Goal: Task Accomplishment & Management: Manage account settings

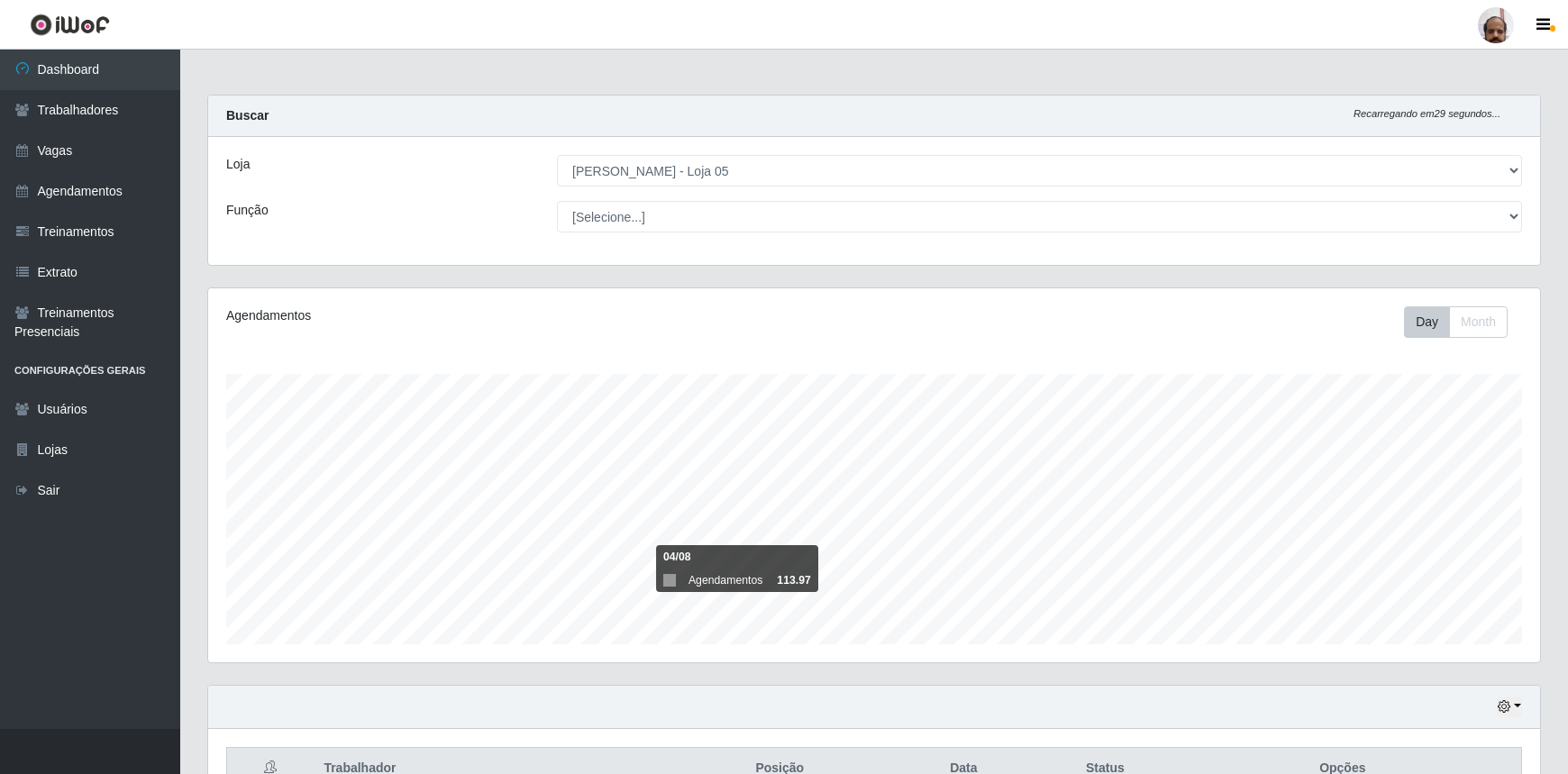
select select "252"
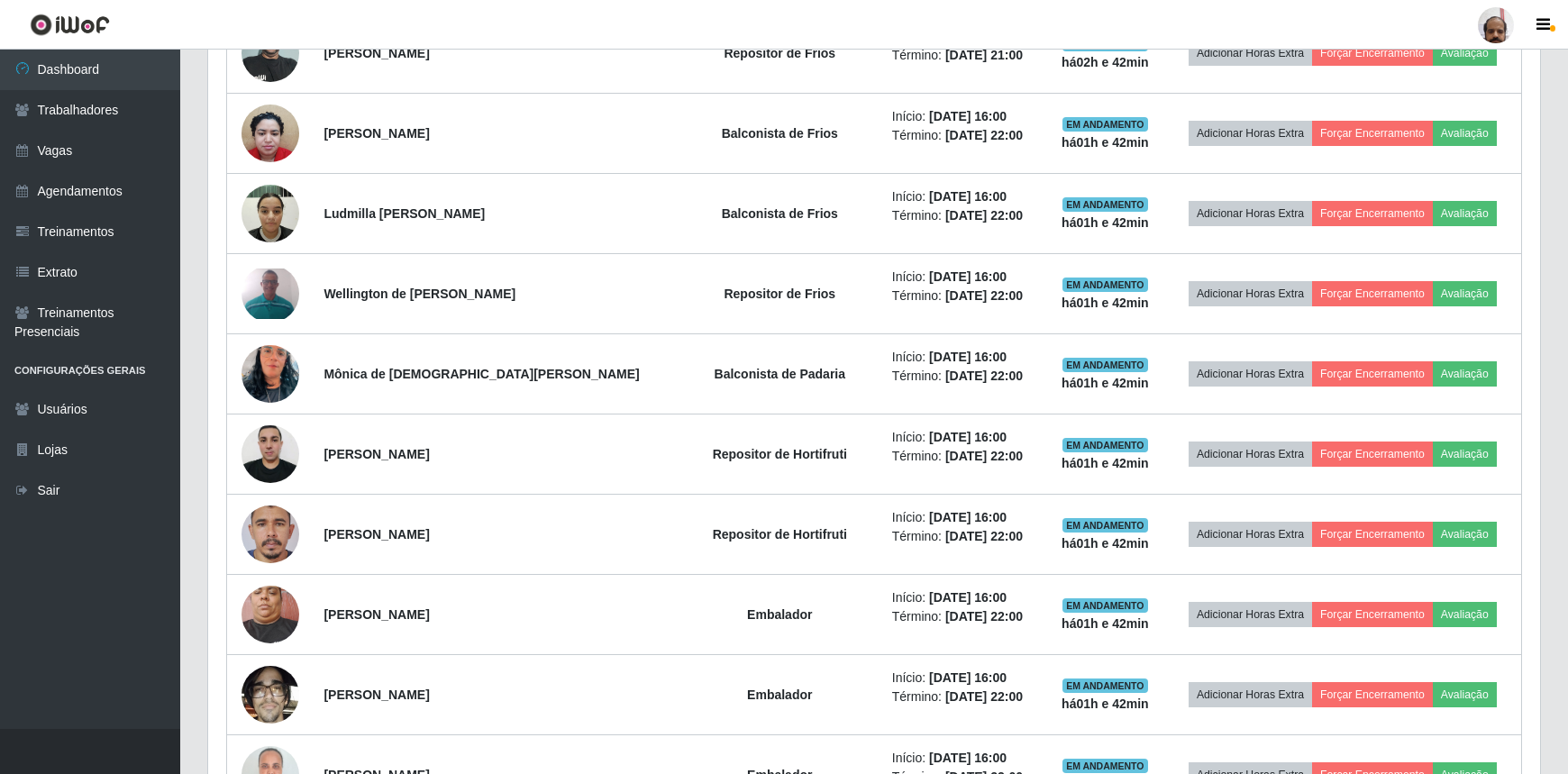
scroll to position [374, 1333]
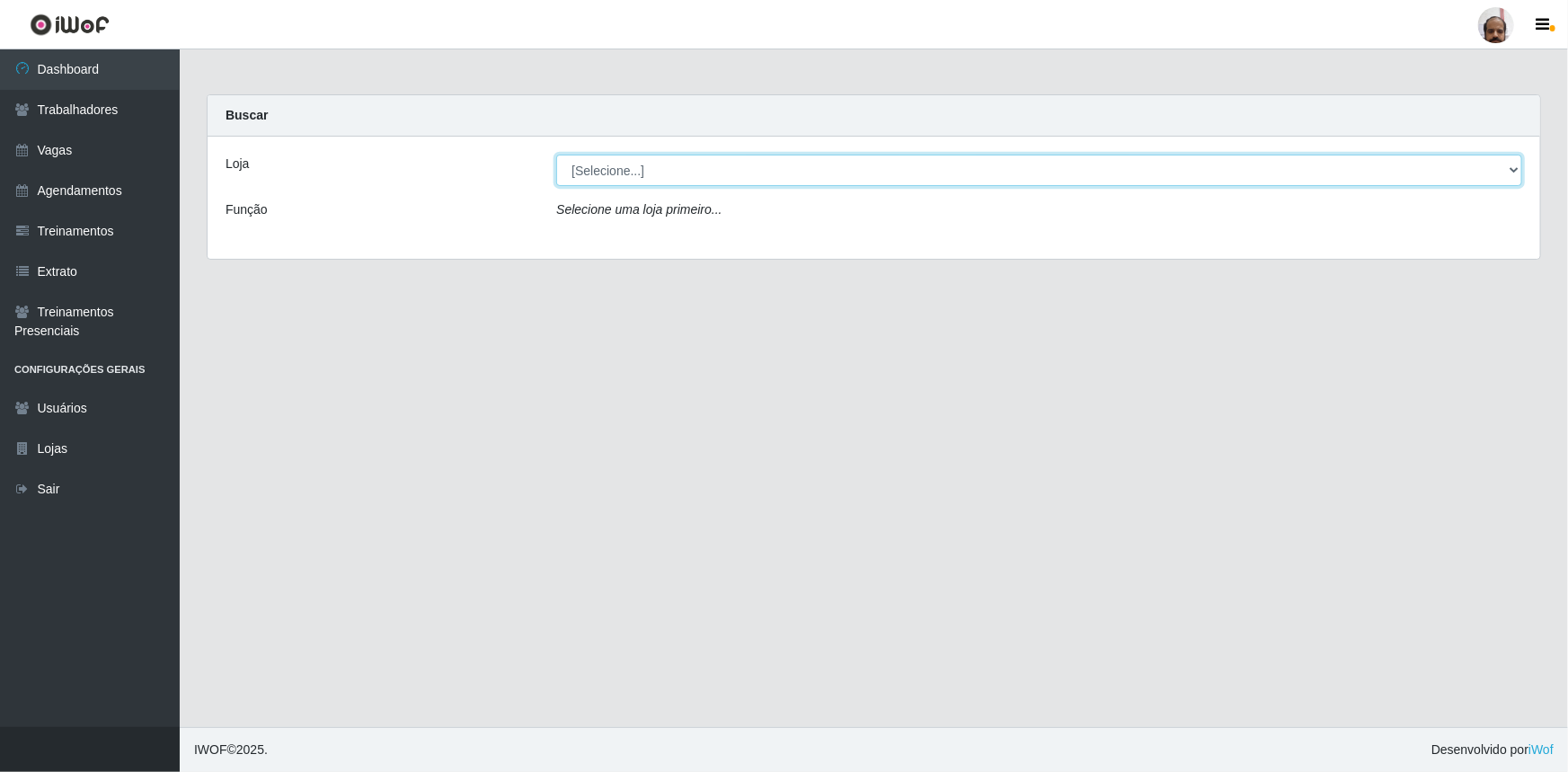
click at [1512, 169] on select "[Selecione...] Mar Vermelho - Loja 05" at bounding box center [1039, 171] width 966 height 32
select select "252"
click at [556, 155] on select "[Selecione...] Mar Vermelho - Loja 05" at bounding box center [1039, 171] width 966 height 32
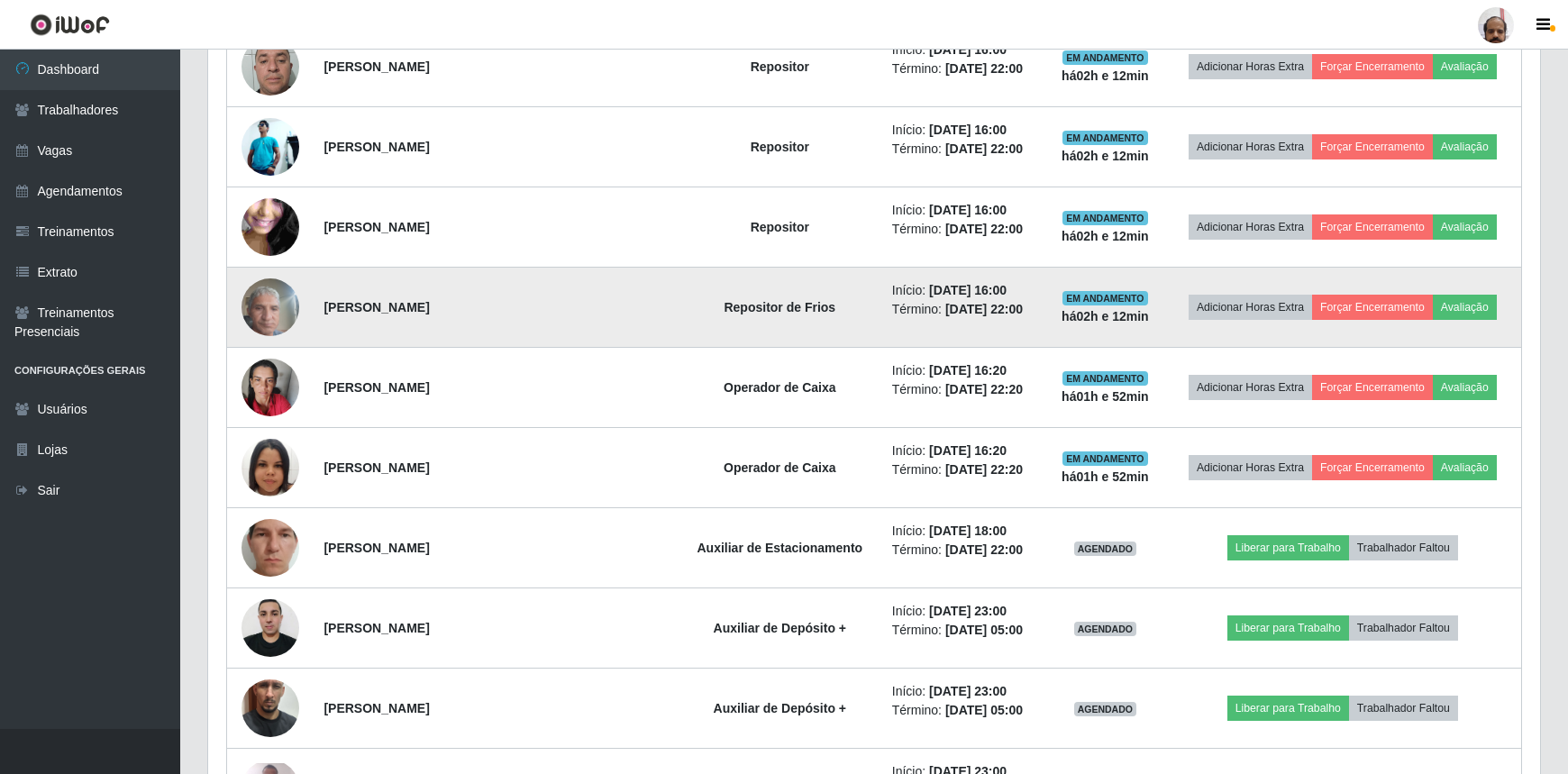
scroll to position [2293, 0]
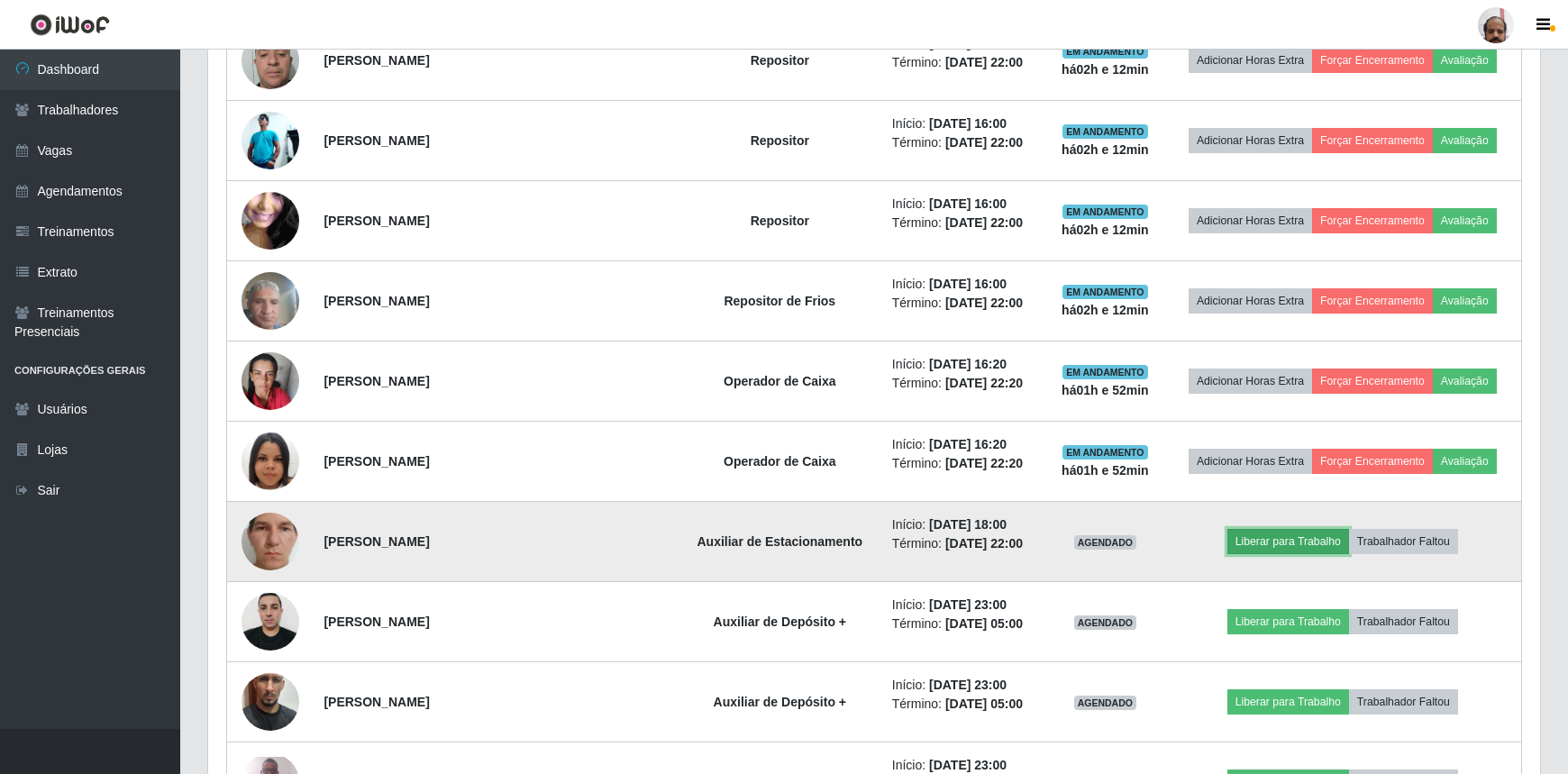
click at [1284, 540] on button "Liberar para Trabalho" at bounding box center [1288, 542] width 122 height 26
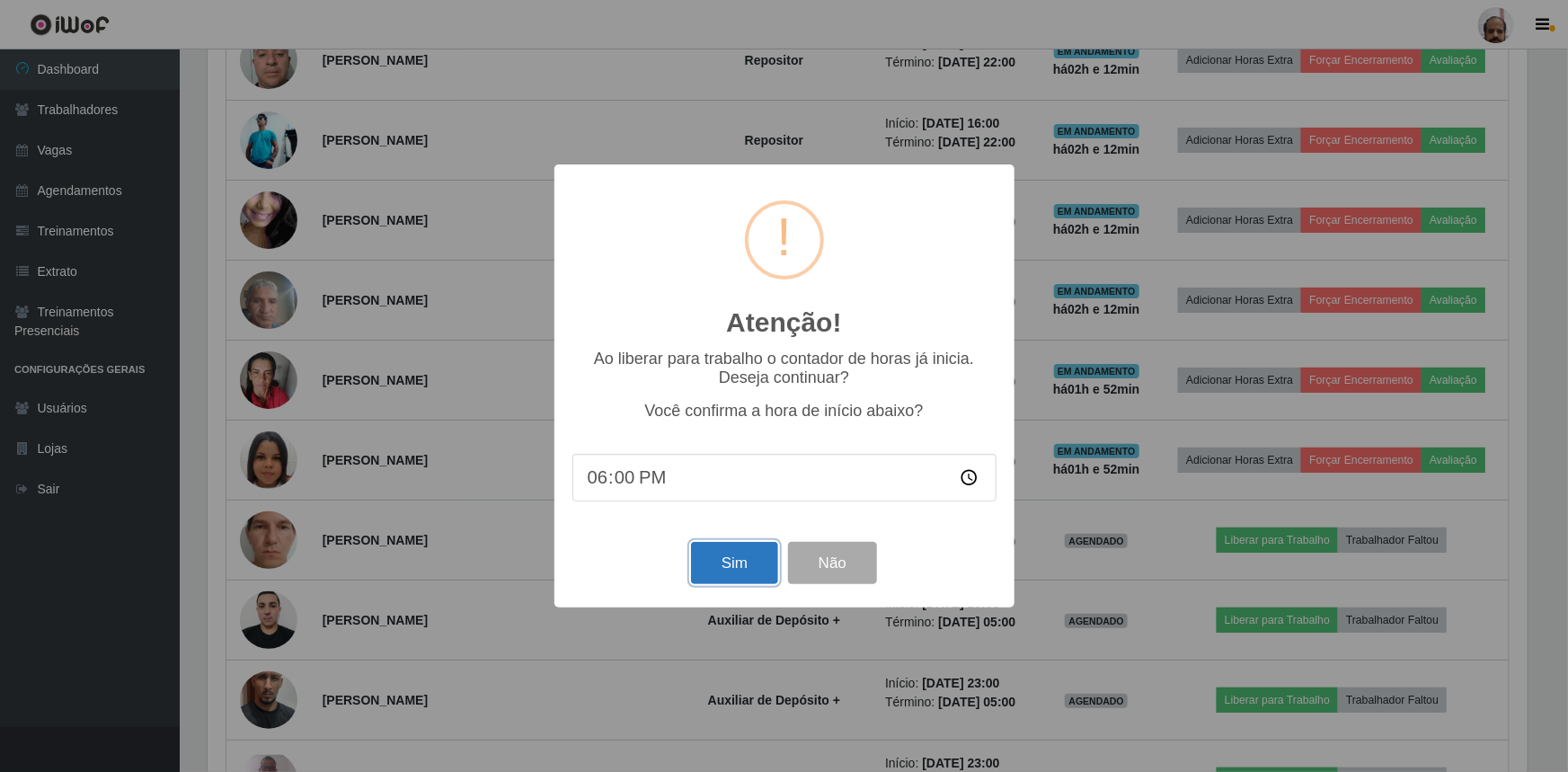
click at [730, 578] on button "Sim" at bounding box center [734, 563] width 87 height 42
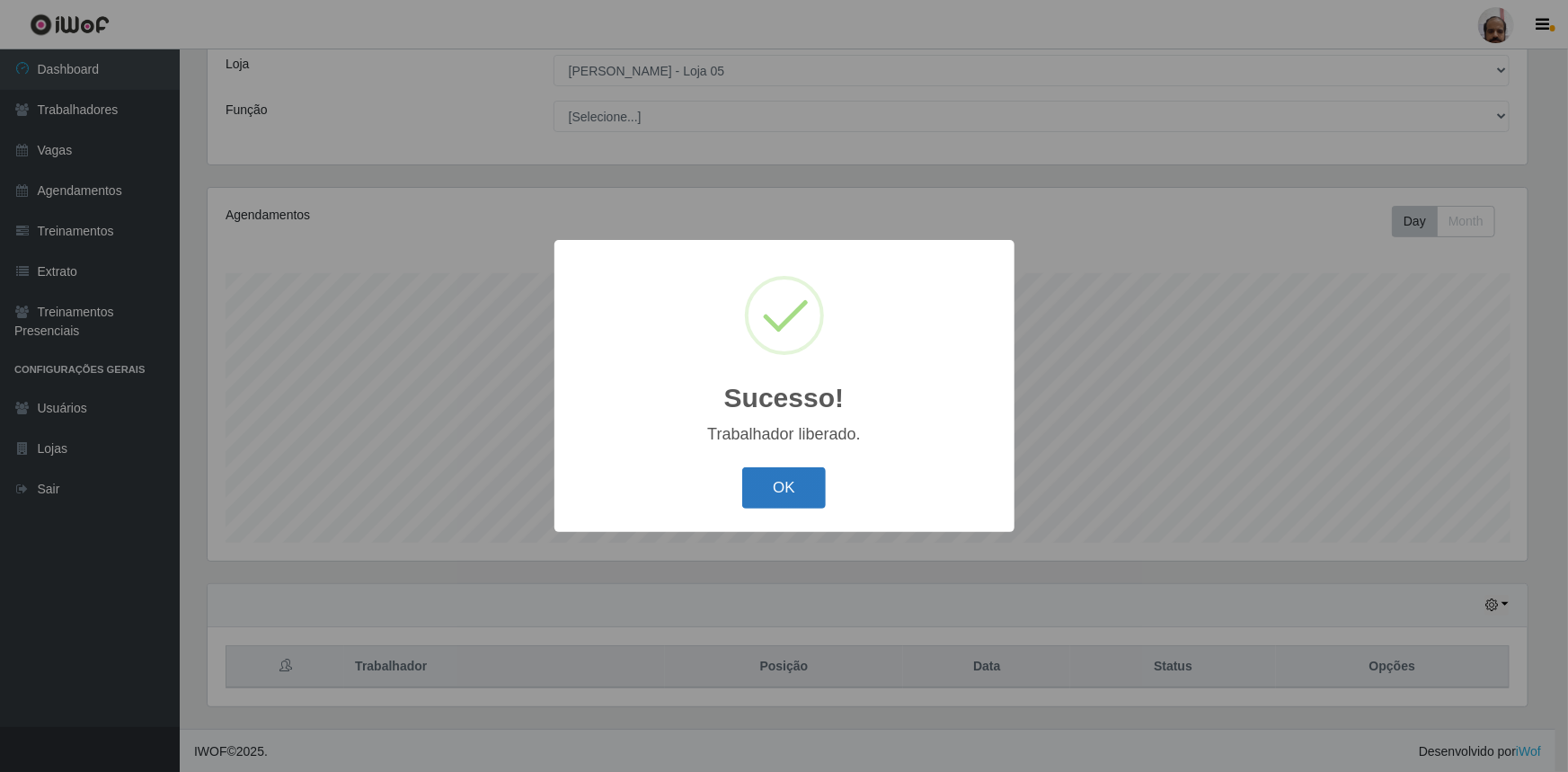
click at [803, 498] on button "OK" at bounding box center [784, 488] width 84 height 42
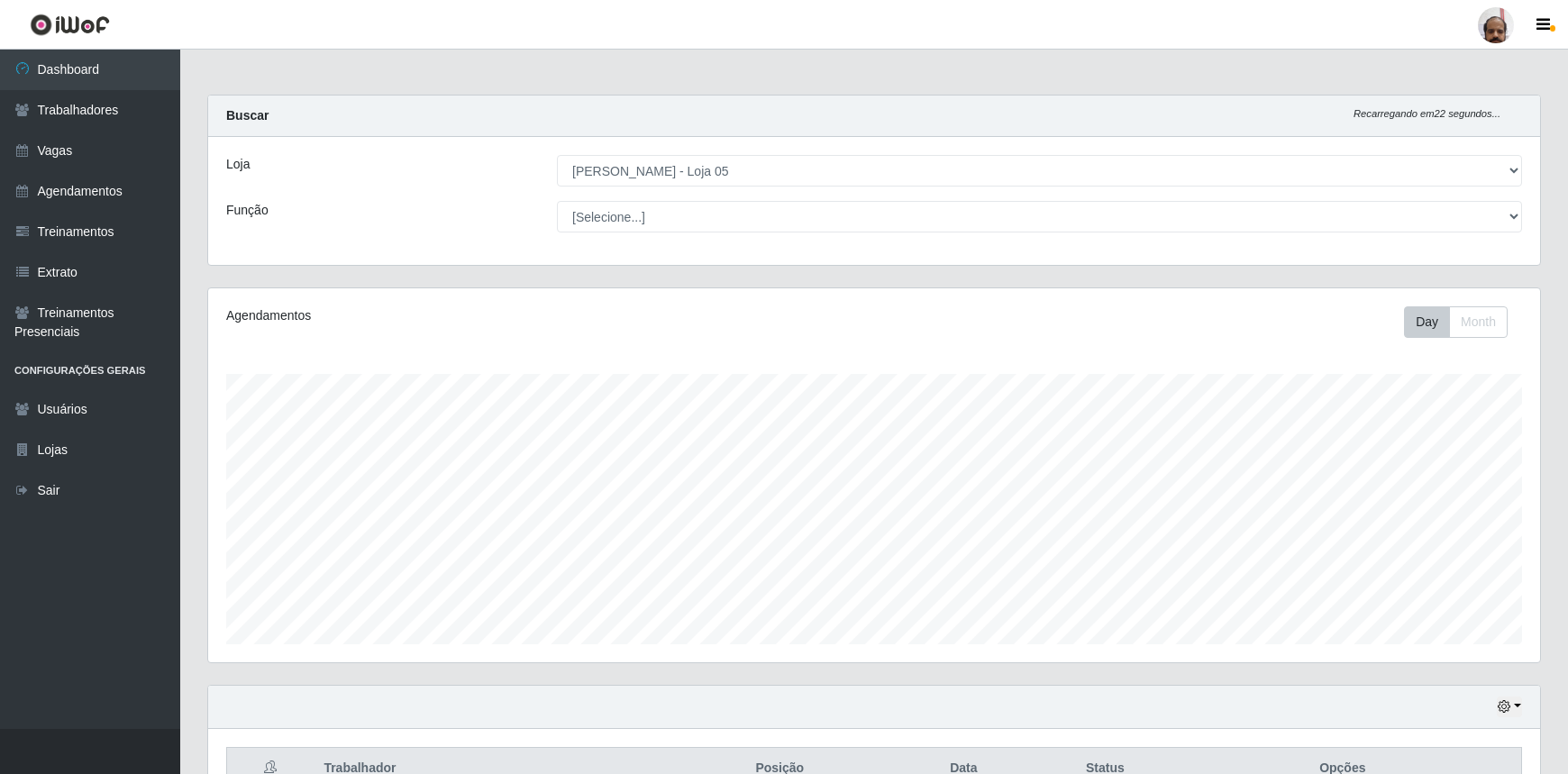
scroll to position [0, 0]
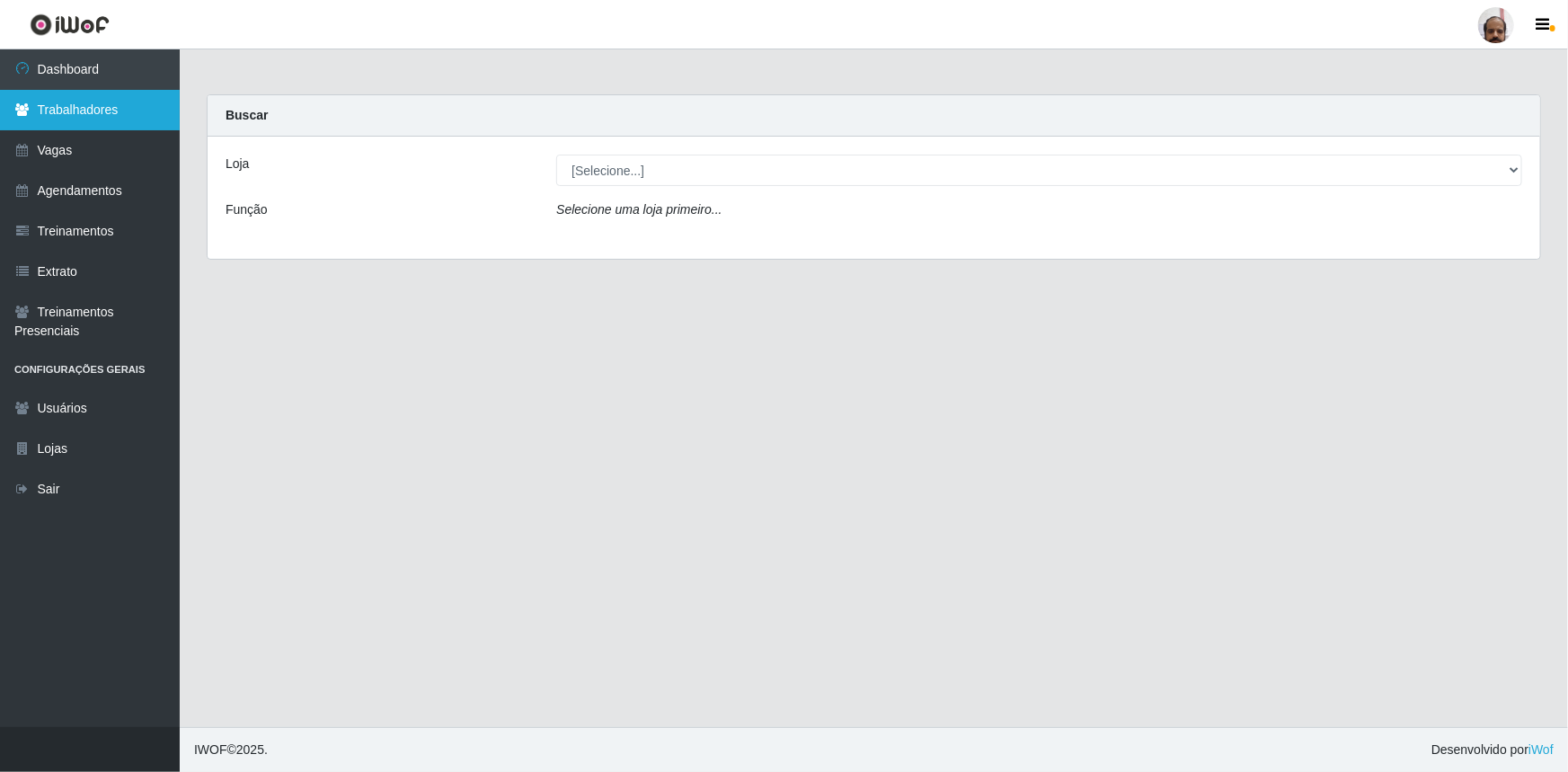
click at [54, 122] on link "Trabalhadores" at bounding box center [90, 109] width 179 height 40
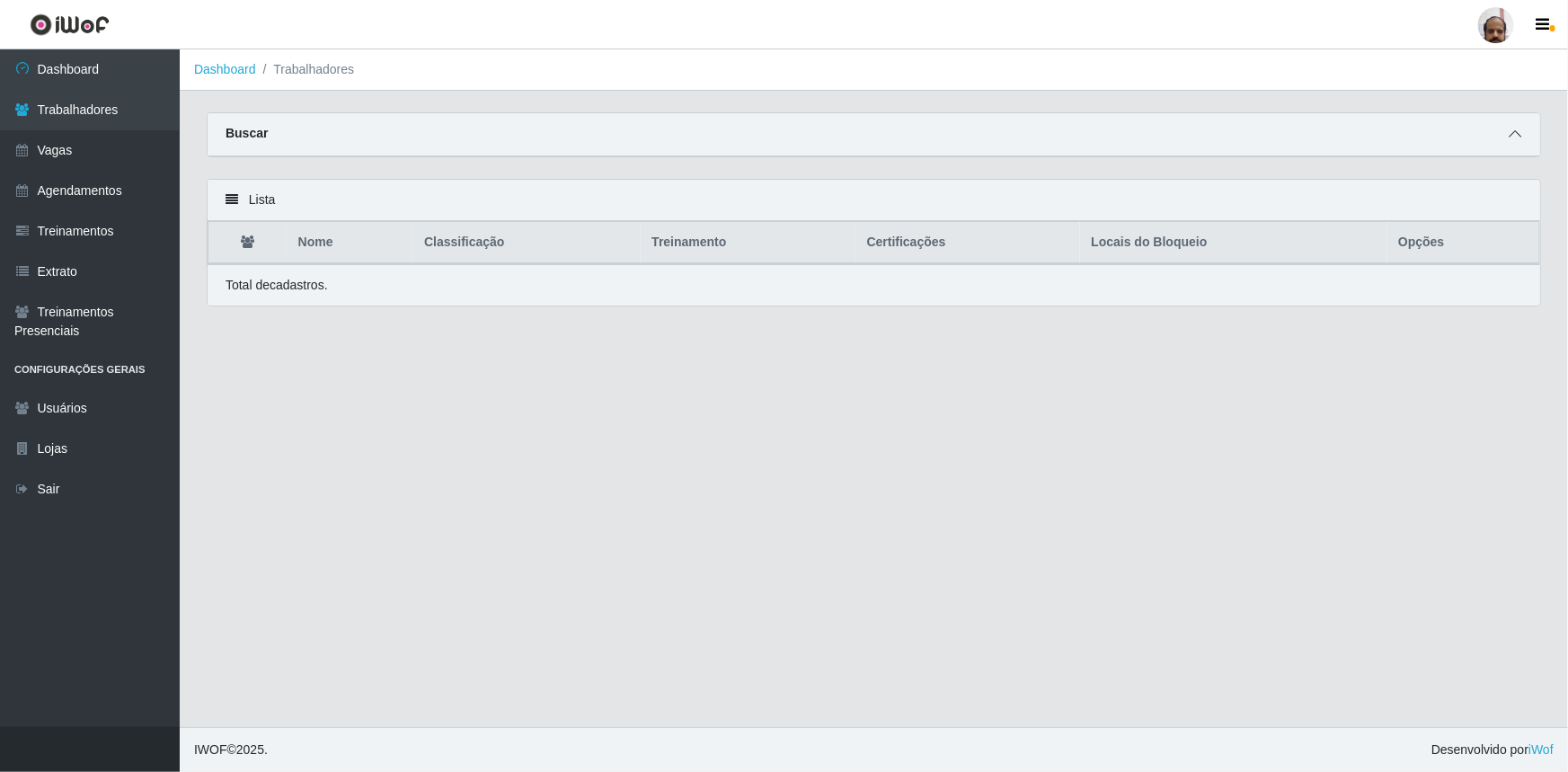
click at [1516, 135] on icon at bounding box center [1515, 133] width 13 height 13
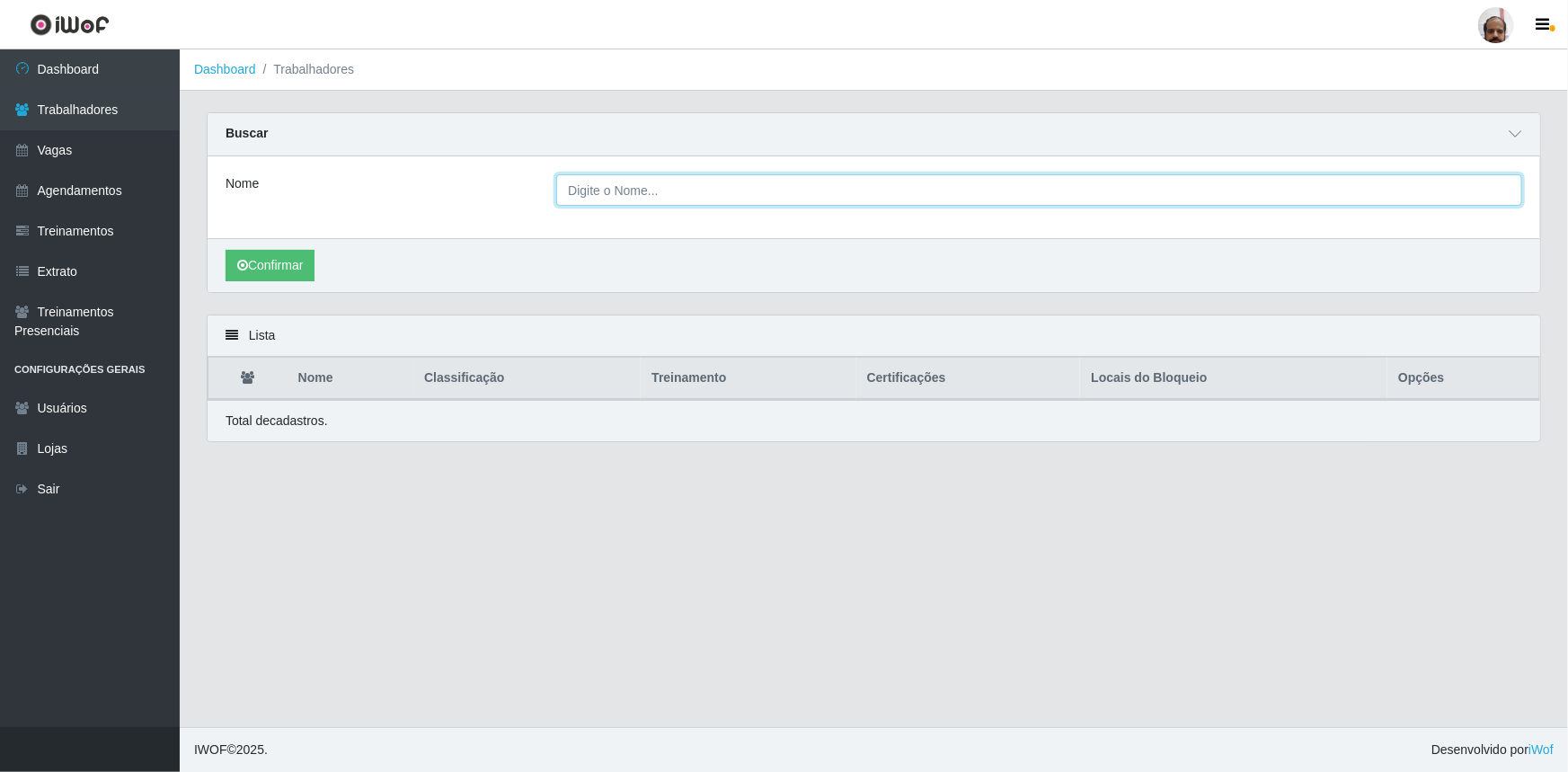
click at [691, 201] on input "Nome" at bounding box center [1039, 190] width 966 height 32
type input "[PERSON_NAME]"
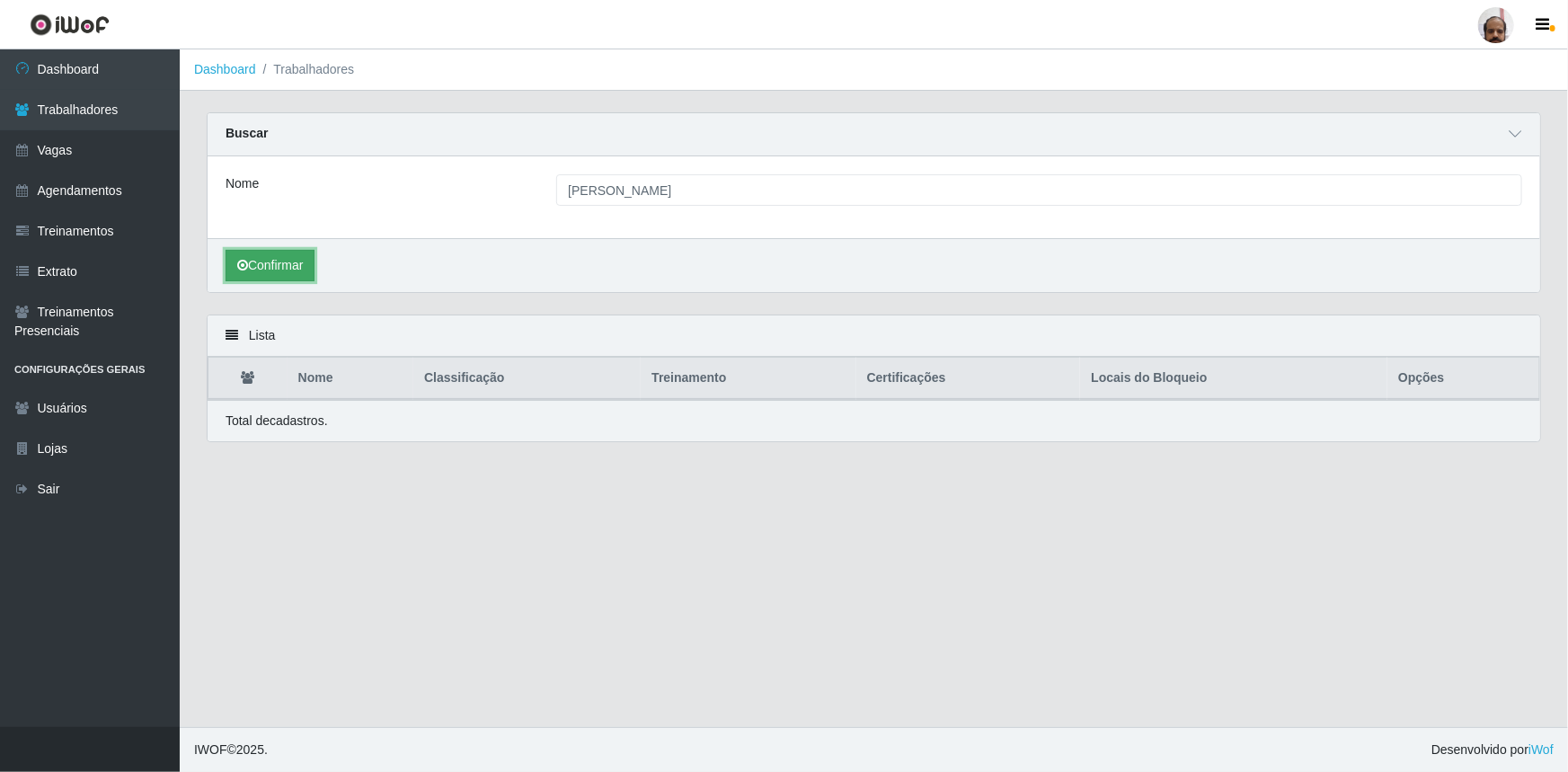
click at [298, 267] on button "Confirmar" at bounding box center [270, 265] width 89 height 32
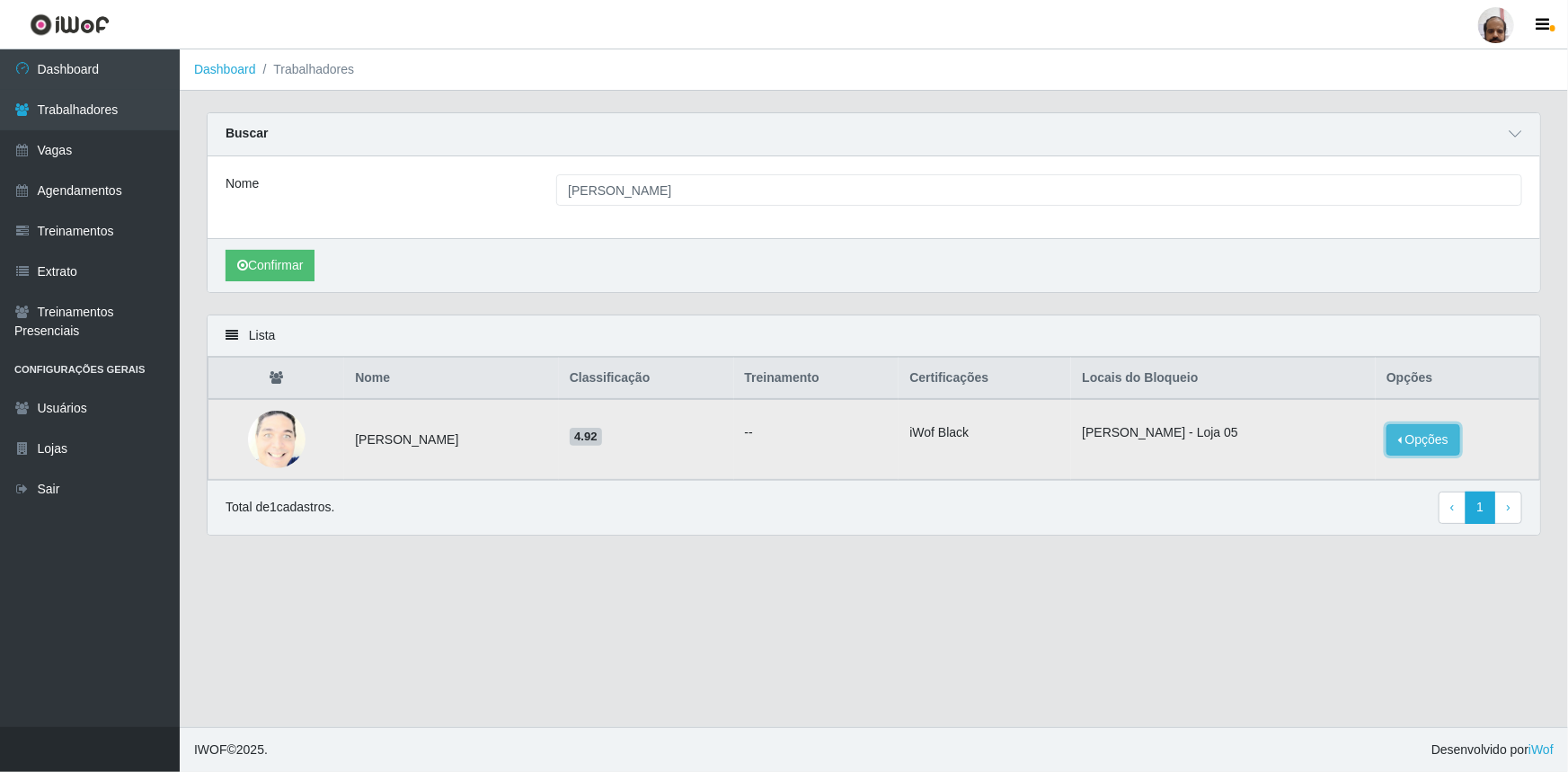
click at [1435, 450] on button "Opções" at bounding box center [1423, 440] width 74 height 32
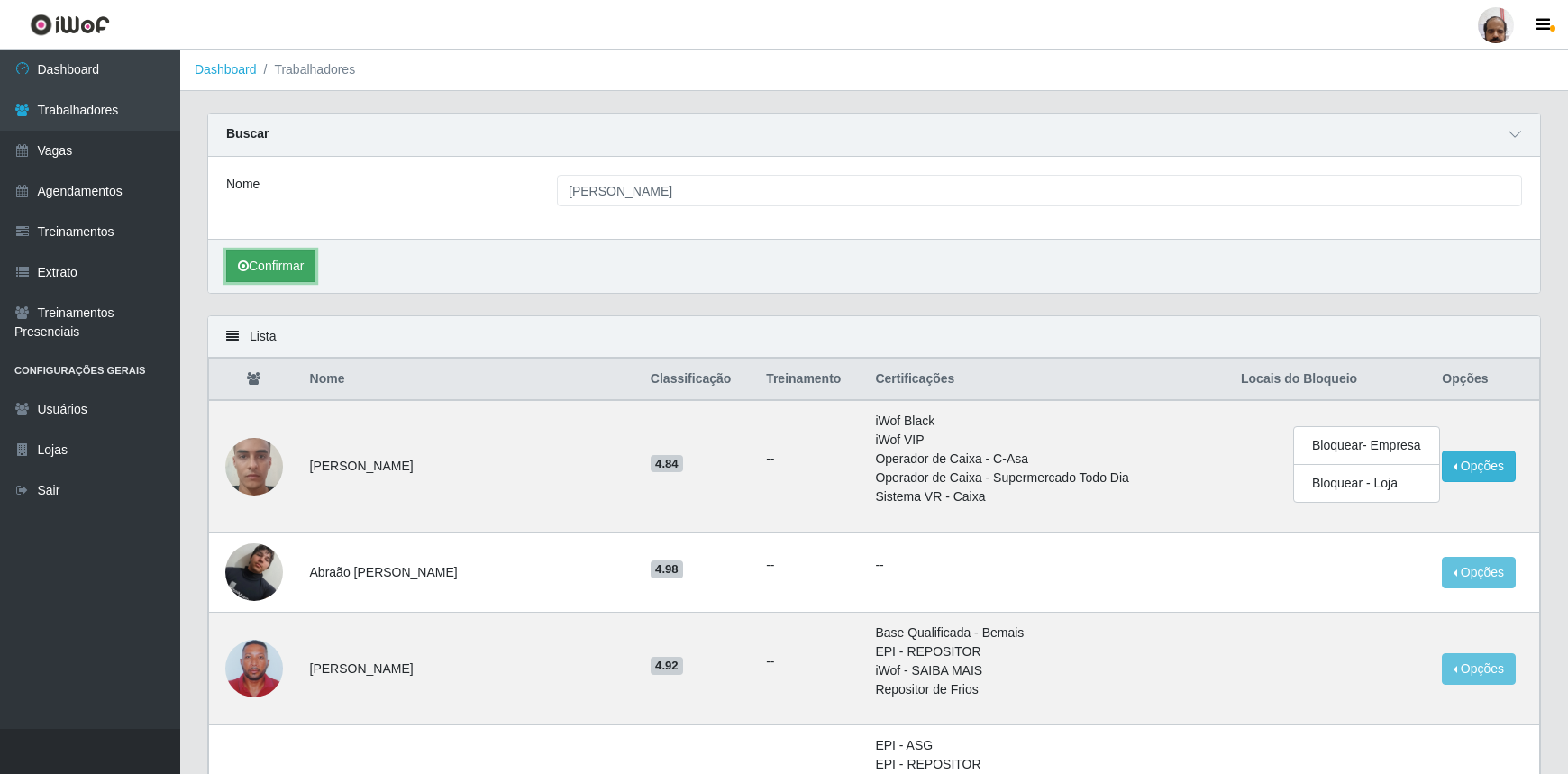
click at [301, 267] on button "Confirmar" at bounding box center [271, 266] width 89 height 32
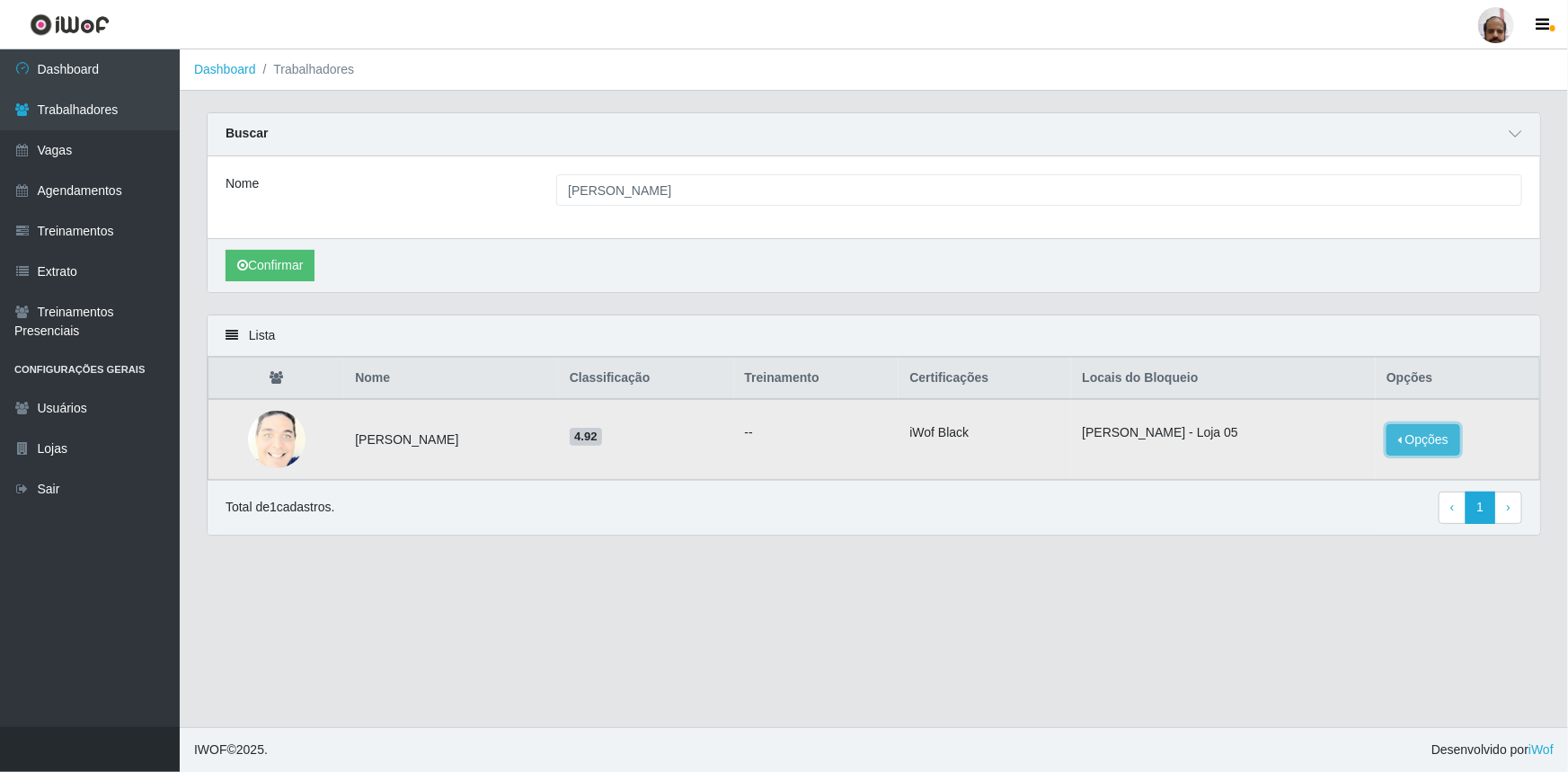
click at [1441, 444] on button "Opções" at bounding box center [1423, 440] width 74 height 32
click at [1285, 423] on button "Bloquear - Empresa" at bounding box center [1311, 420] width 145 height 37
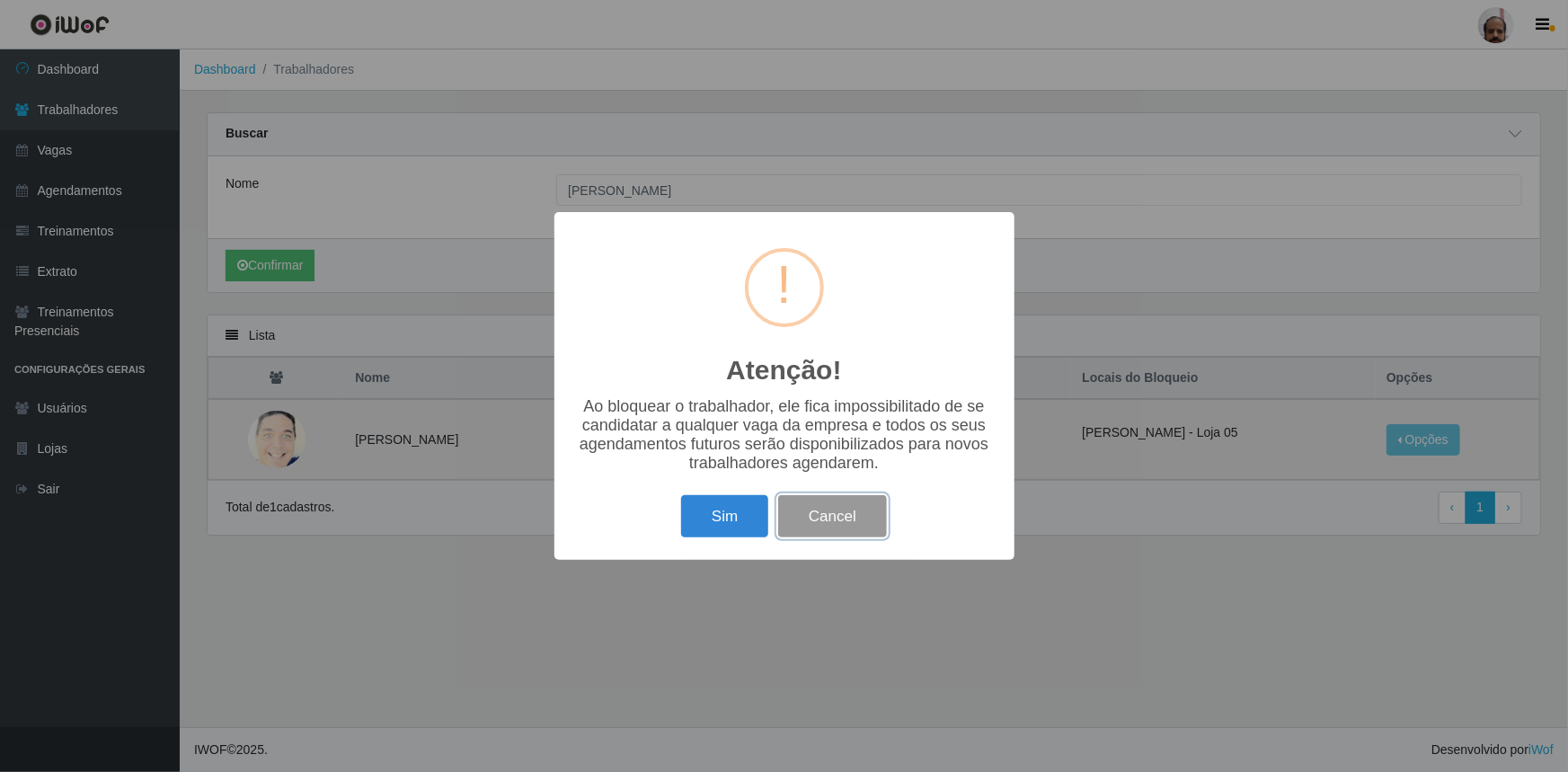
click at [878, 520] on button "Cancel" at bounding box center [833, 516] width 108 height 42
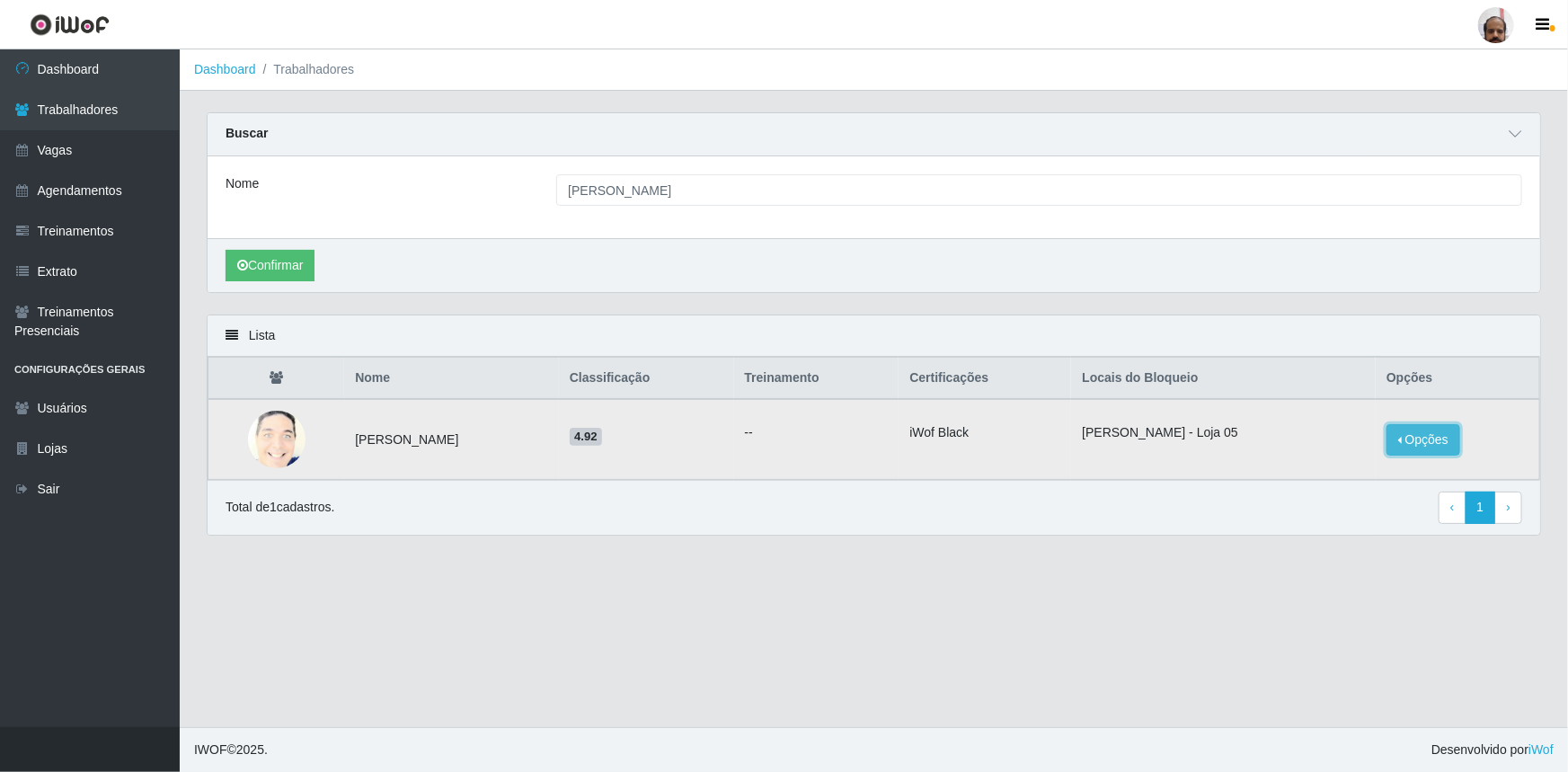
click at [1410, 439] on button "Opções" at bounding box center [1423, 440] width 74 height 32
click at [1302, 459] on button "Desbloquear - Loja" at bounding box center [1311, 456] width 145 height 36
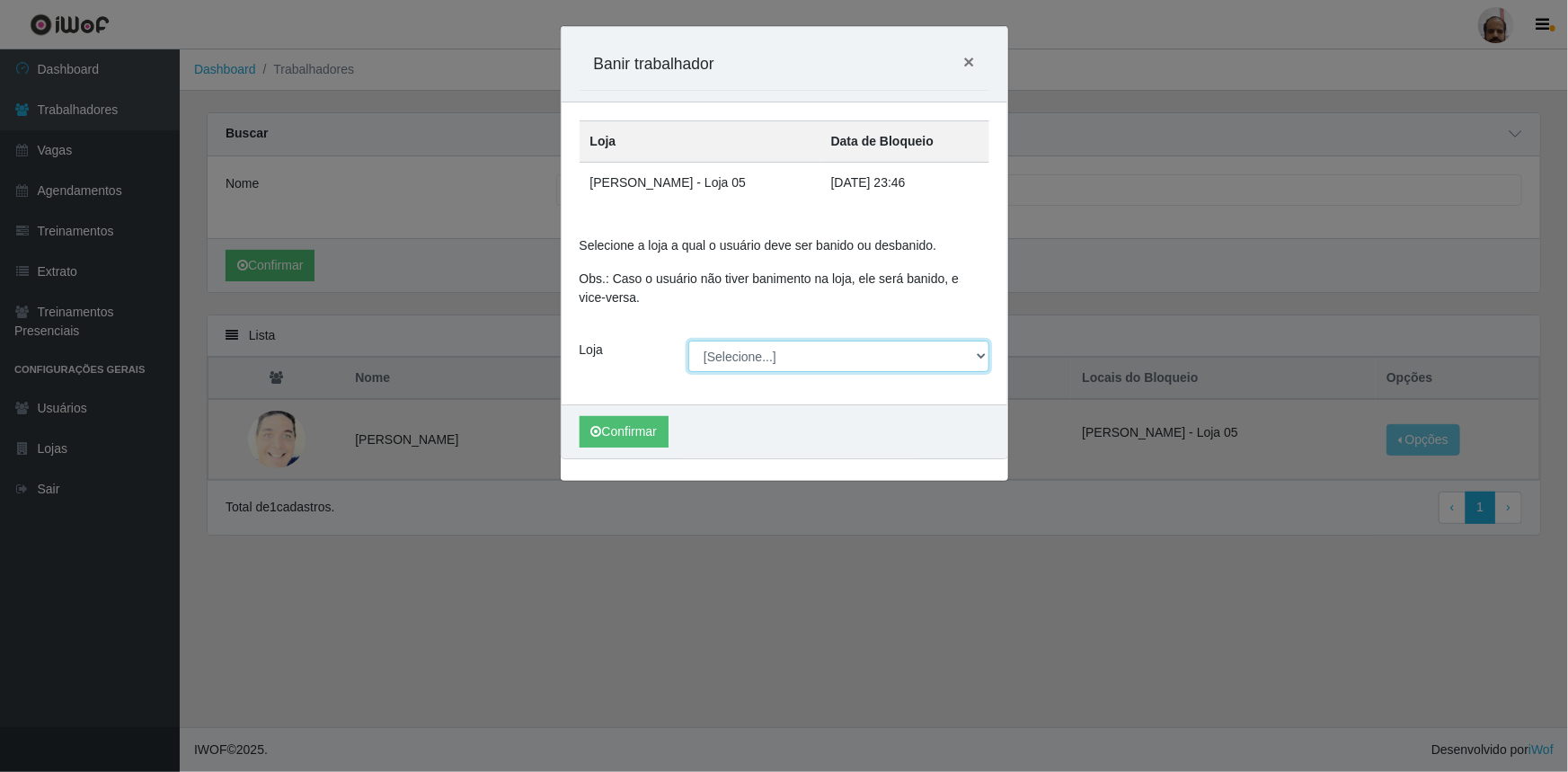
click at [983, 355] on select "[Selecione...] Mar Vermelho - Loja 05" at bounding box center [838, 357] width 301 height 32
select select "252"
click at [688, 341] on select "[Selecione...] Mar Vermelho - Loja 05" at bounding box center [838, 357] width 301 height 32
click at [658, 428] on button "Confirmar" at bounding box center [624, 432] width 89 height 32
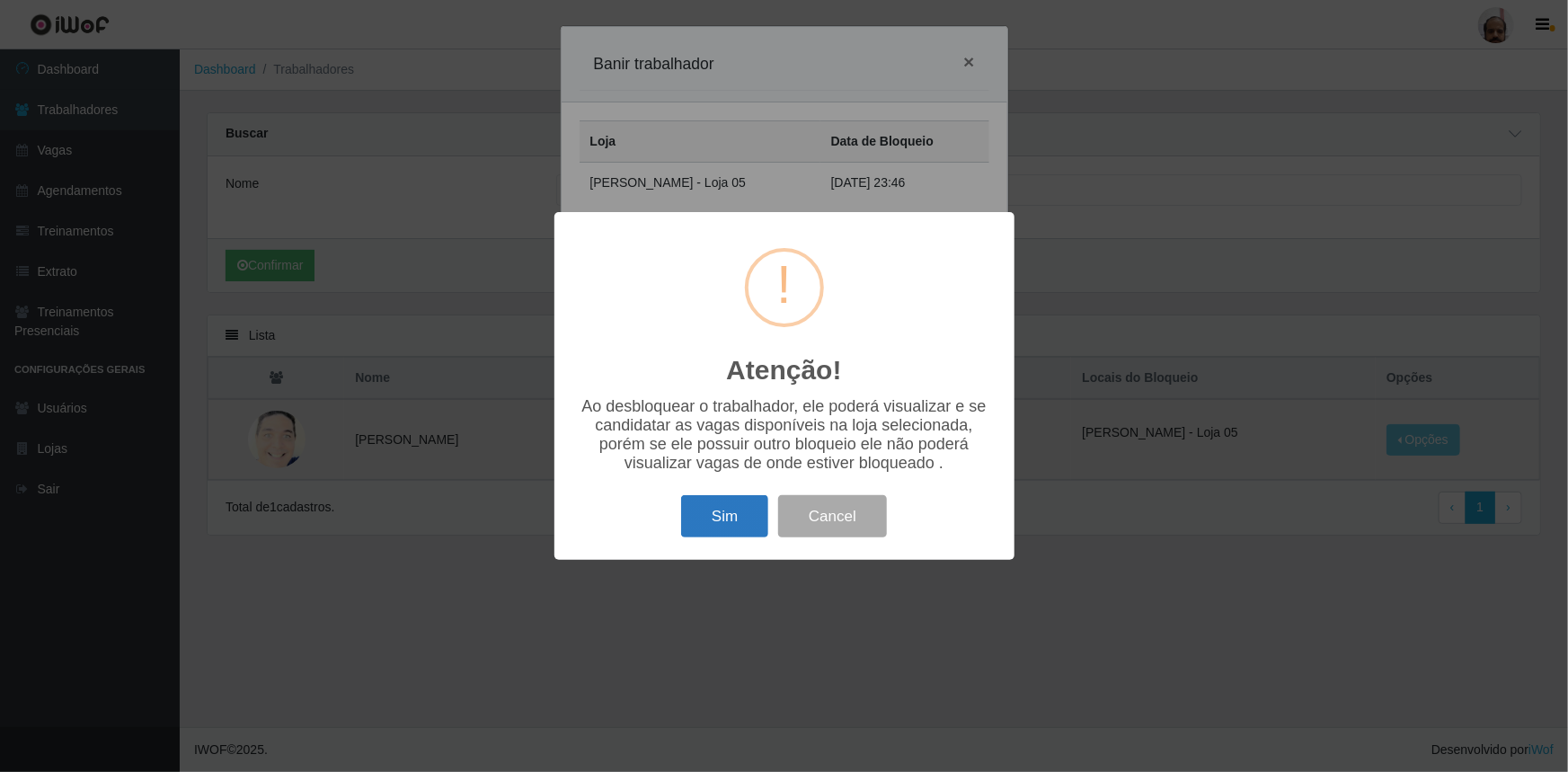
click at [721, 517] on button "Sim" at bounding box center [724, 516] width 87 height 42
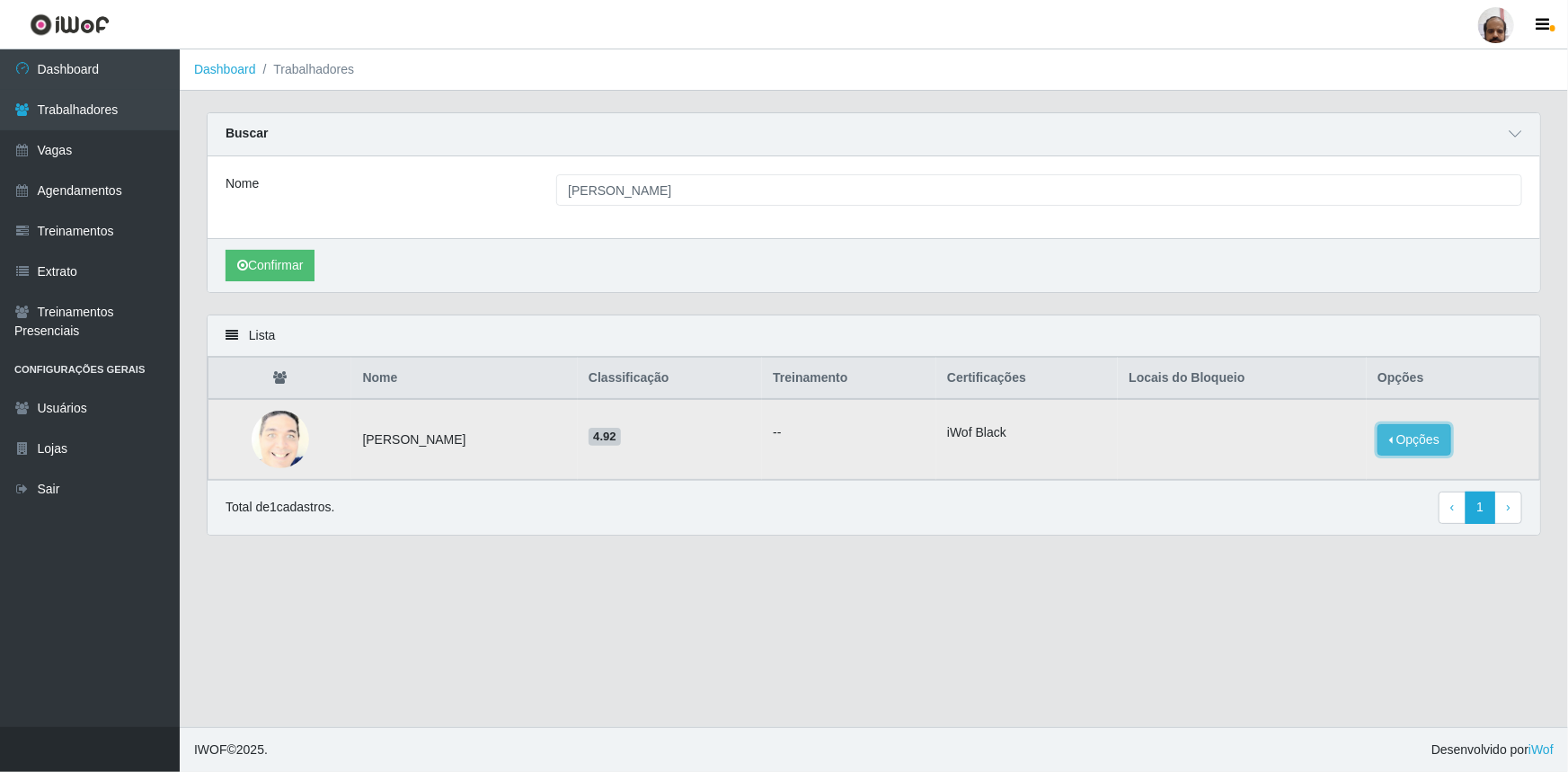
click at [1431, 442] on button "Opções" at bounding box center [1414, 440] width 74 height 32
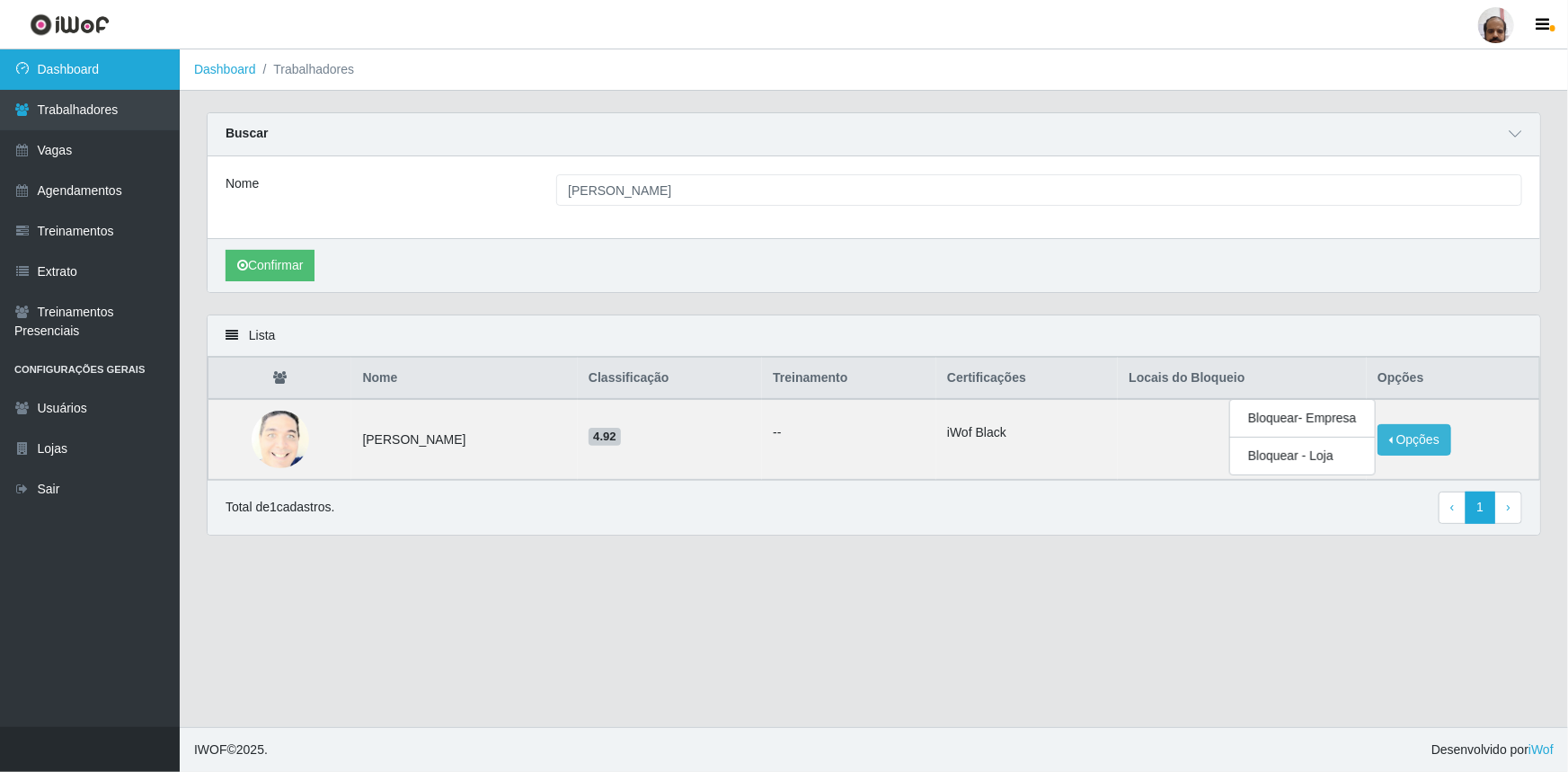
click at [92, 71] on link "Dashboard" at bounding box center [90, 69] width 179 height 40
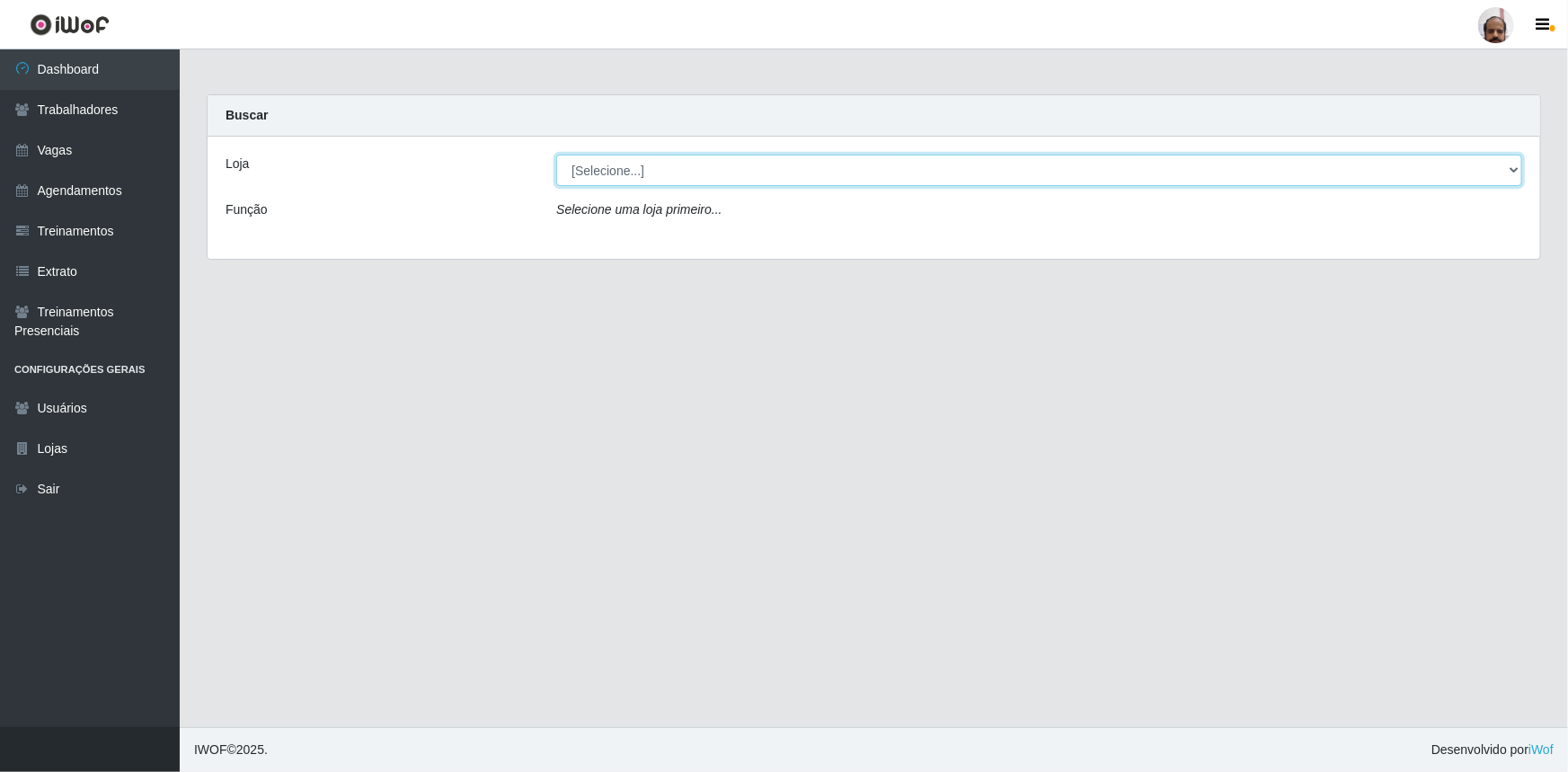
click at [1516, 175] on select "[Selecione...] Mar Vermelho - Loja 05" at bounding box center [1039, 171] width 966 height 32
select select "252"
click at [556, 155] on select "[Selecione...] Mar Vermelho - Loja 05" at bounding box center [1039, 171] width 966 height 32
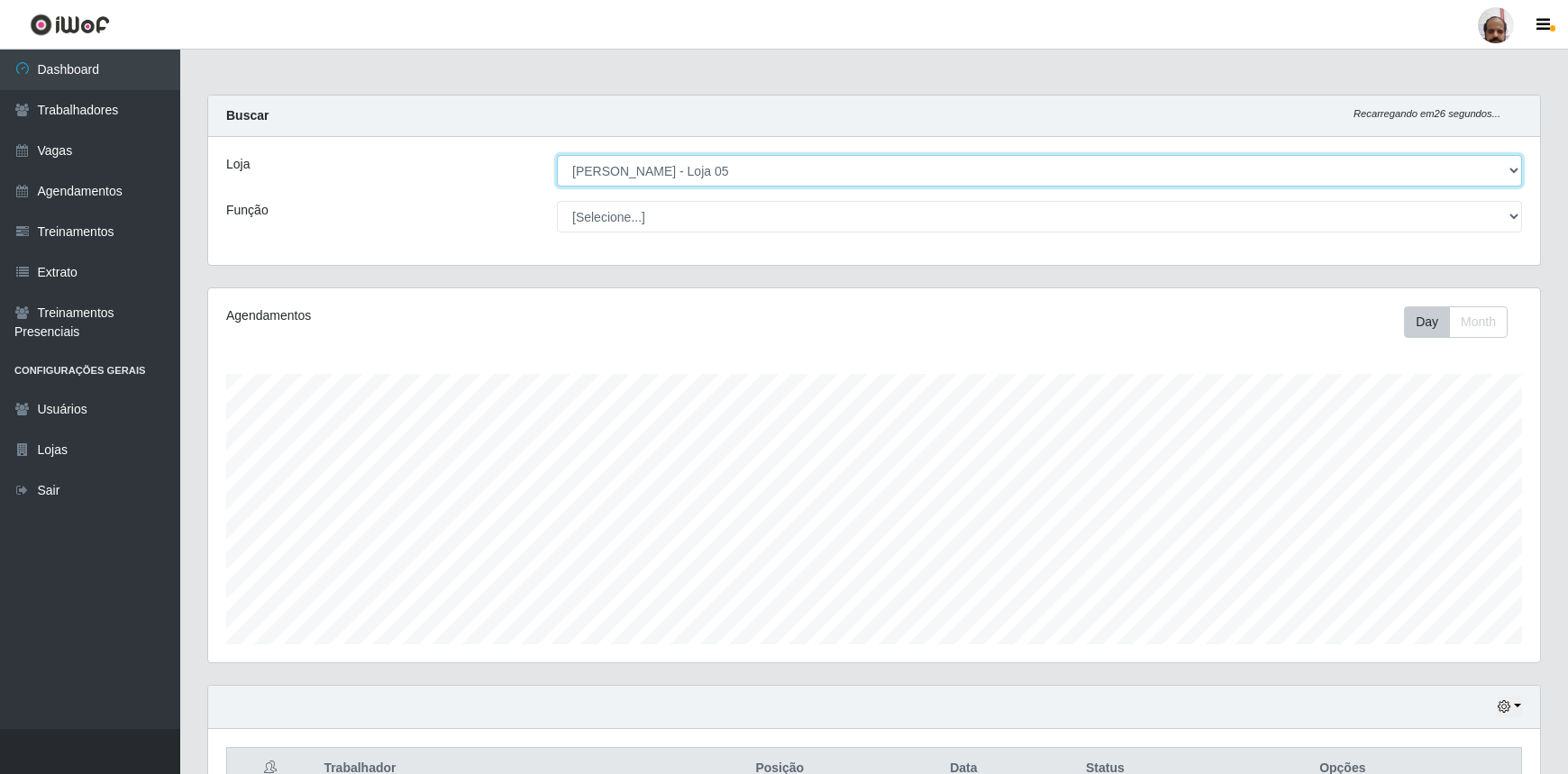
scroll to position [374, 1333]
